Goal: Navigation & Orientation: Understand site structure

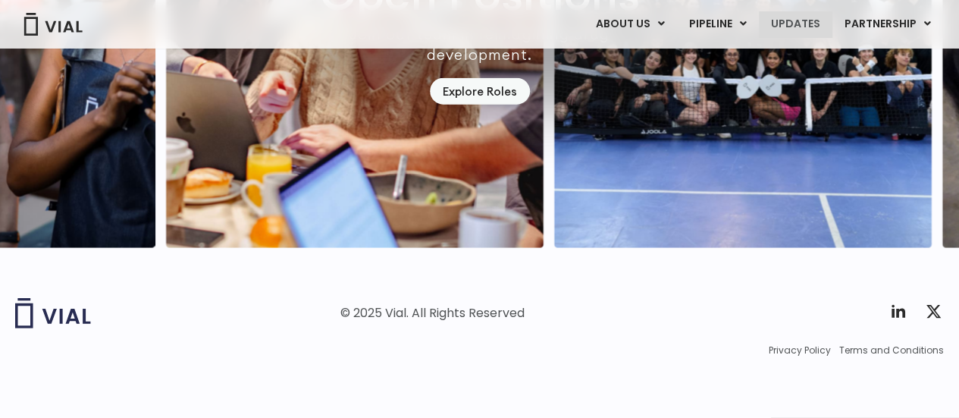
click at [823, 23] on link "UPDATES" at bounding box center [795, 24] width 73 height 26
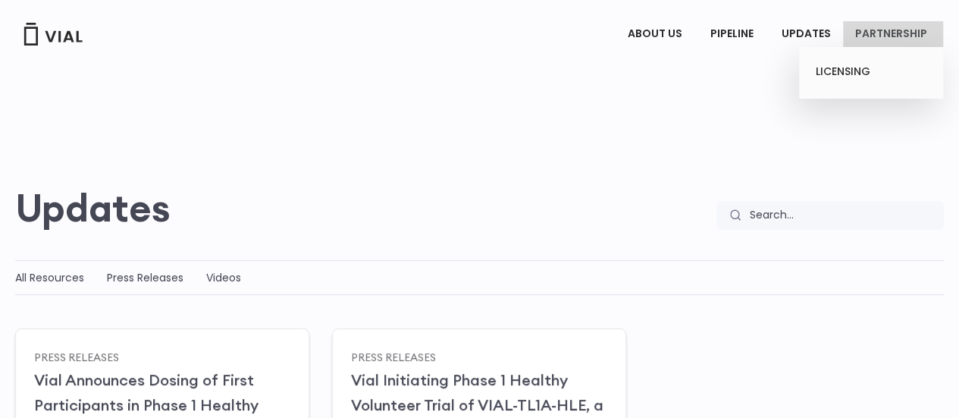
click at [898, 33] on link "PARTNERSHIP" at bounding box center [893, 34] width 100 height 26
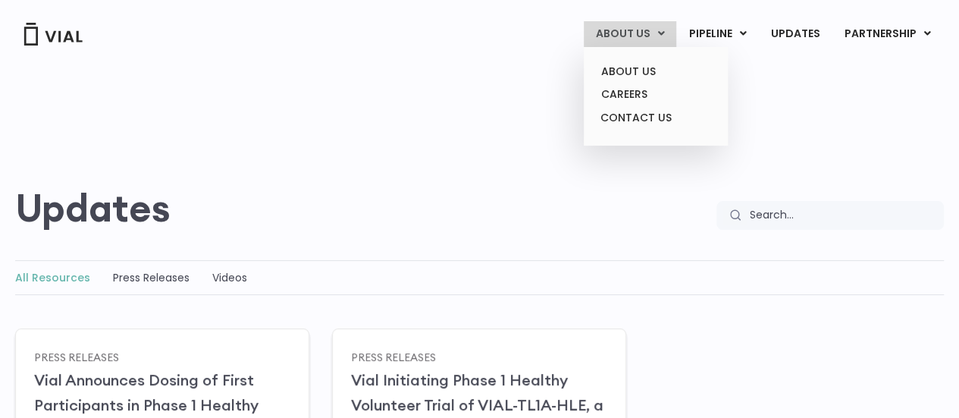
click at [650, 25] on link "ABOUT US" at bounding box center [630, 34] width 92 height 26
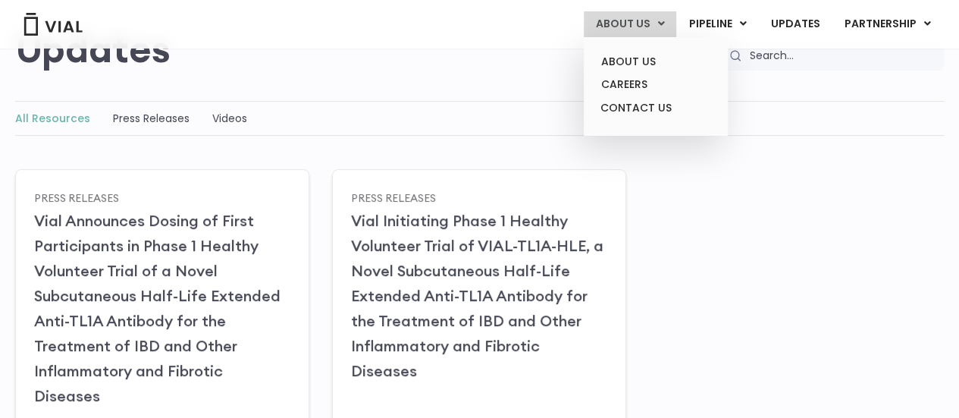
scroll to position [227, 0]
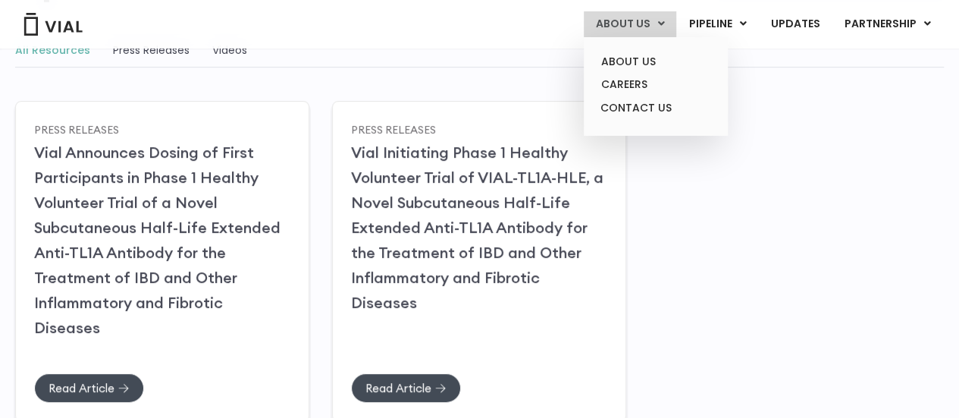
click at [650, 20] on link "ABOUT US" at bounding box center [630, 24] width 92 height 26
